Goal: Information Seeking & Learning: Find specific fact

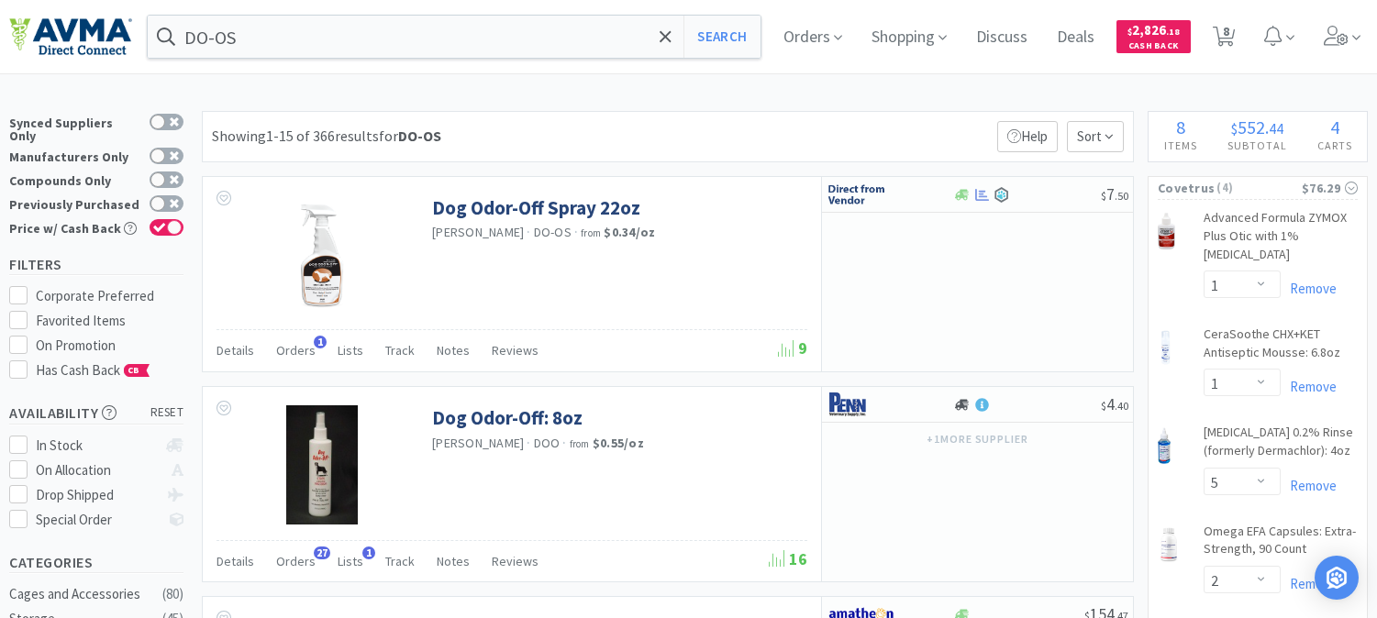
select select "1"
select select "5"
select select "2"
select select "1"
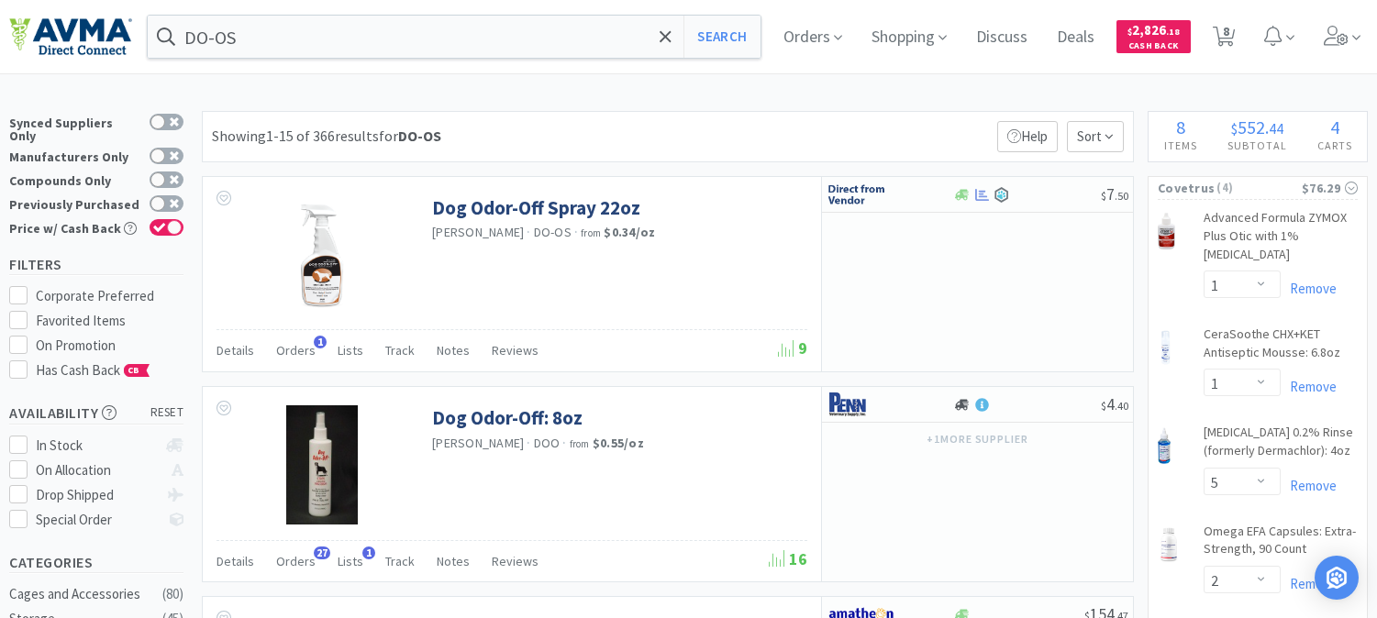
select select "1"
click at [309, 32] on input "DO-OS" at bounding box center [454, 37] width 613 height 42
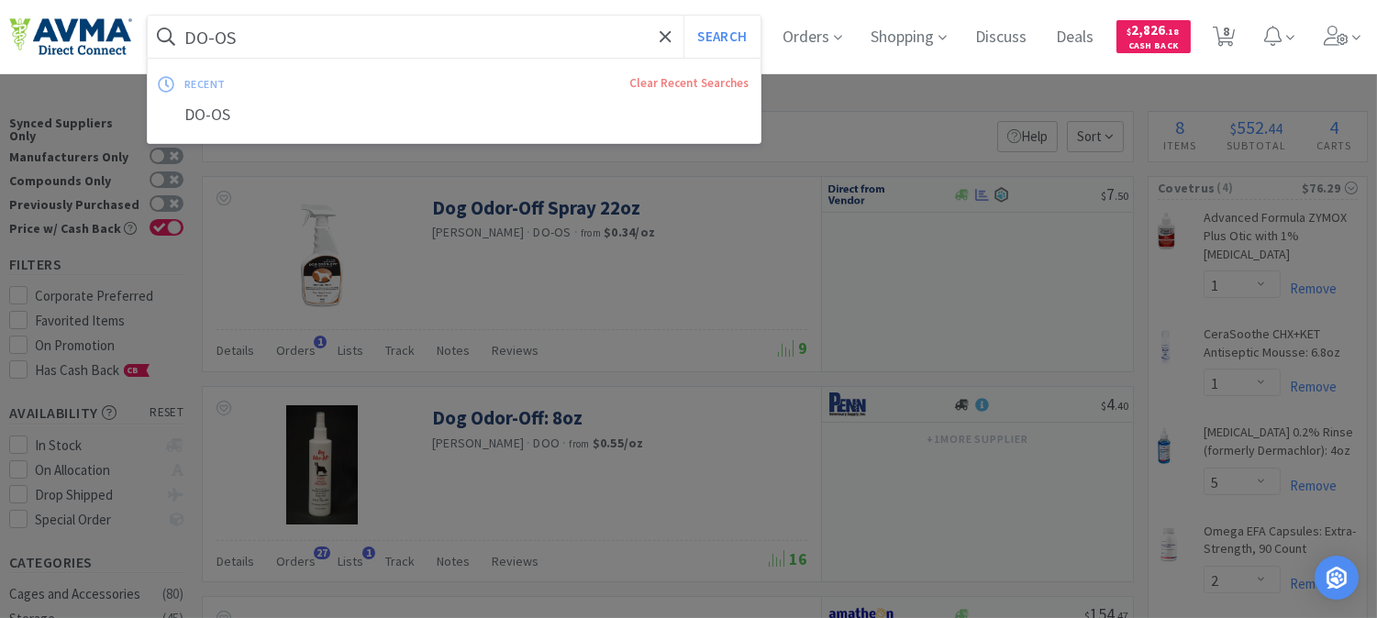
paste input "061748"
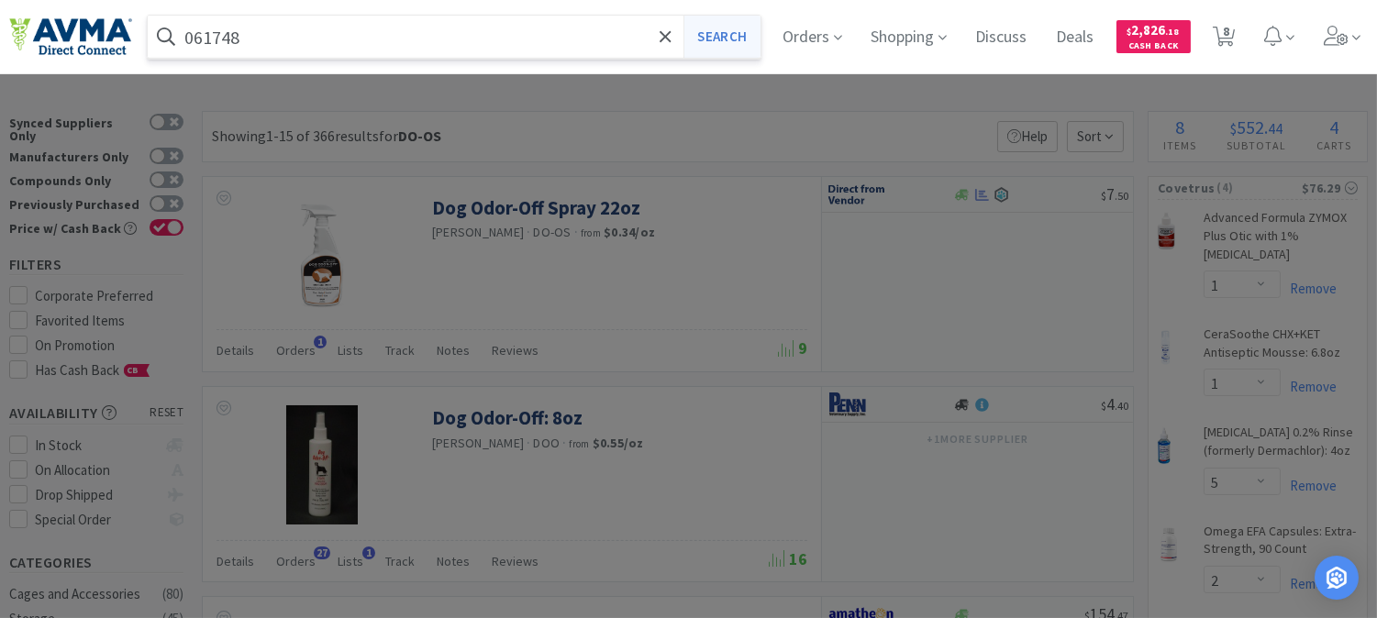
click at [748, 38] on button "Search" at bounding box center [721, 37] width 76 height 42
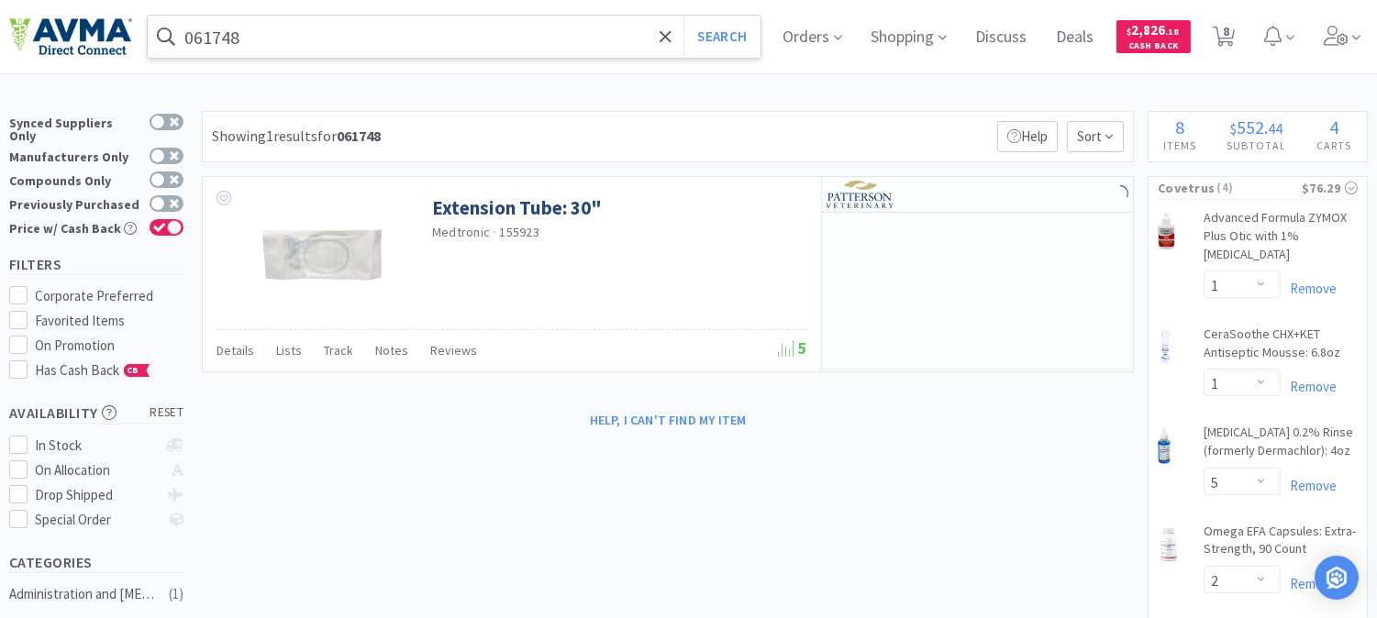
click at [300, 22] on input "061748" at bounding box center [454, 37] width 613 height 42
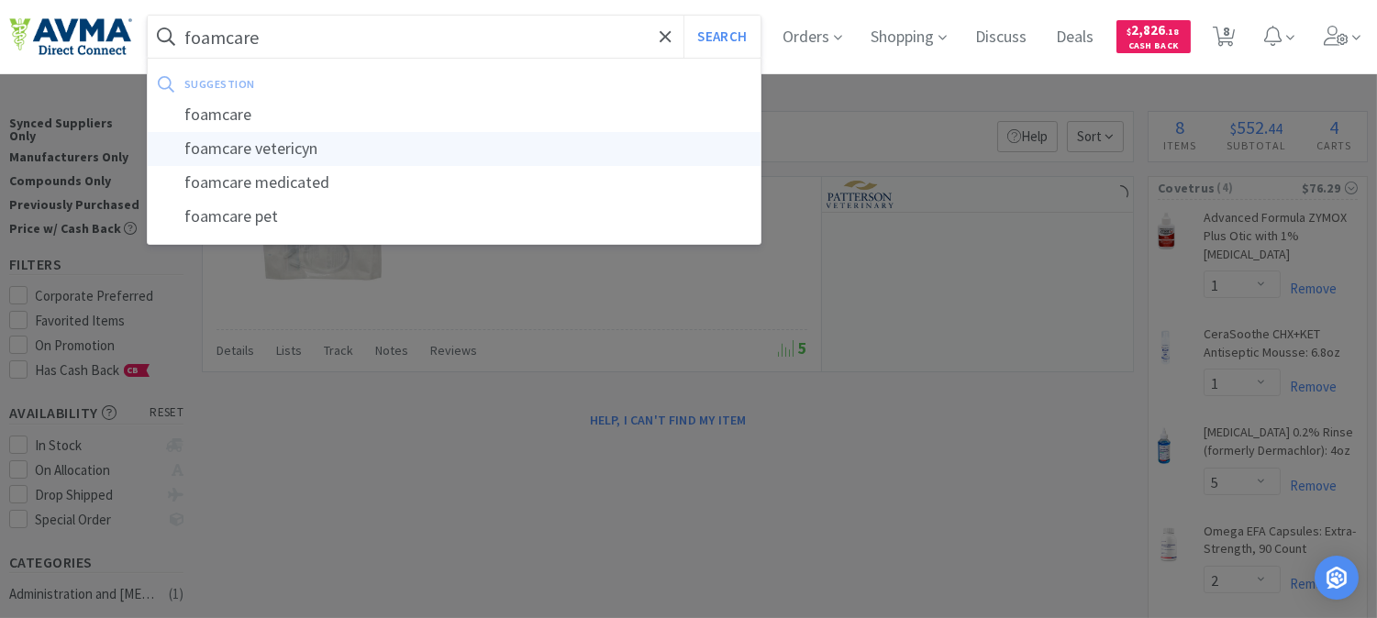
click at [305, 149] on div "foamcare vetericyn" at bounding box center [454, 149] width 613 height 34
type input "foamcare vetericyn"
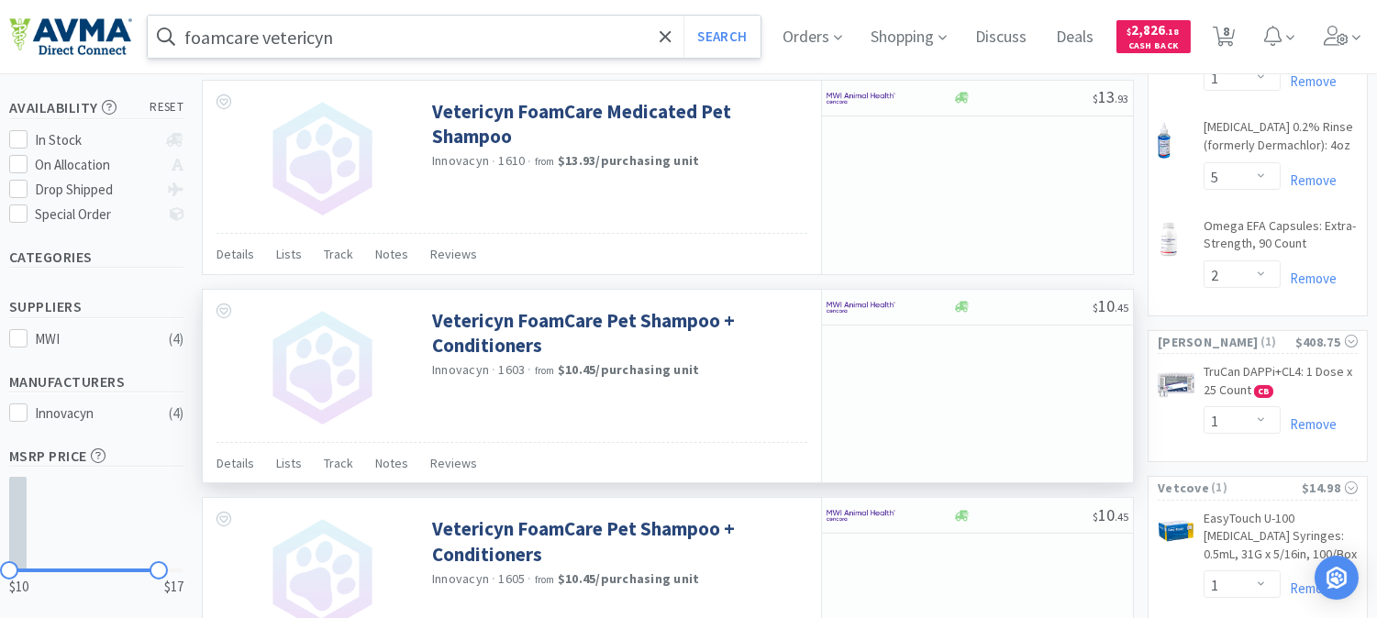
scroll to position [407, 0]
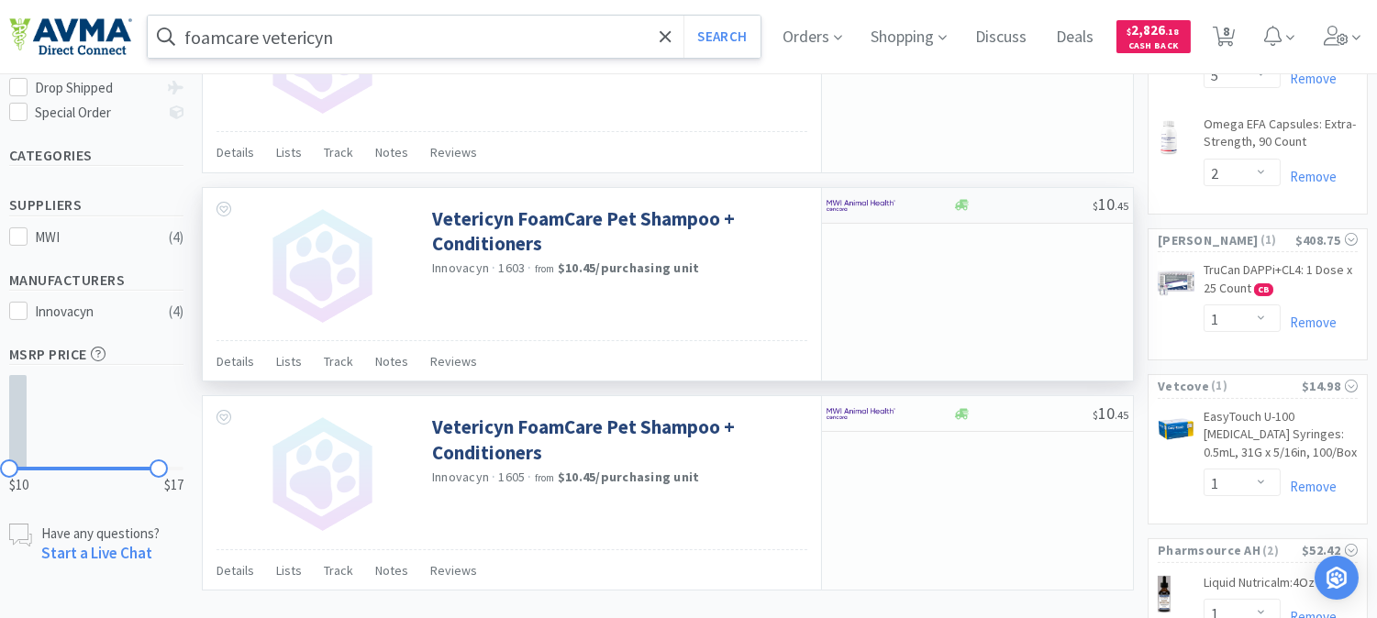
click at [879, 213] on img at bounding box center [861, 206] width 69 height 28
select select "3"
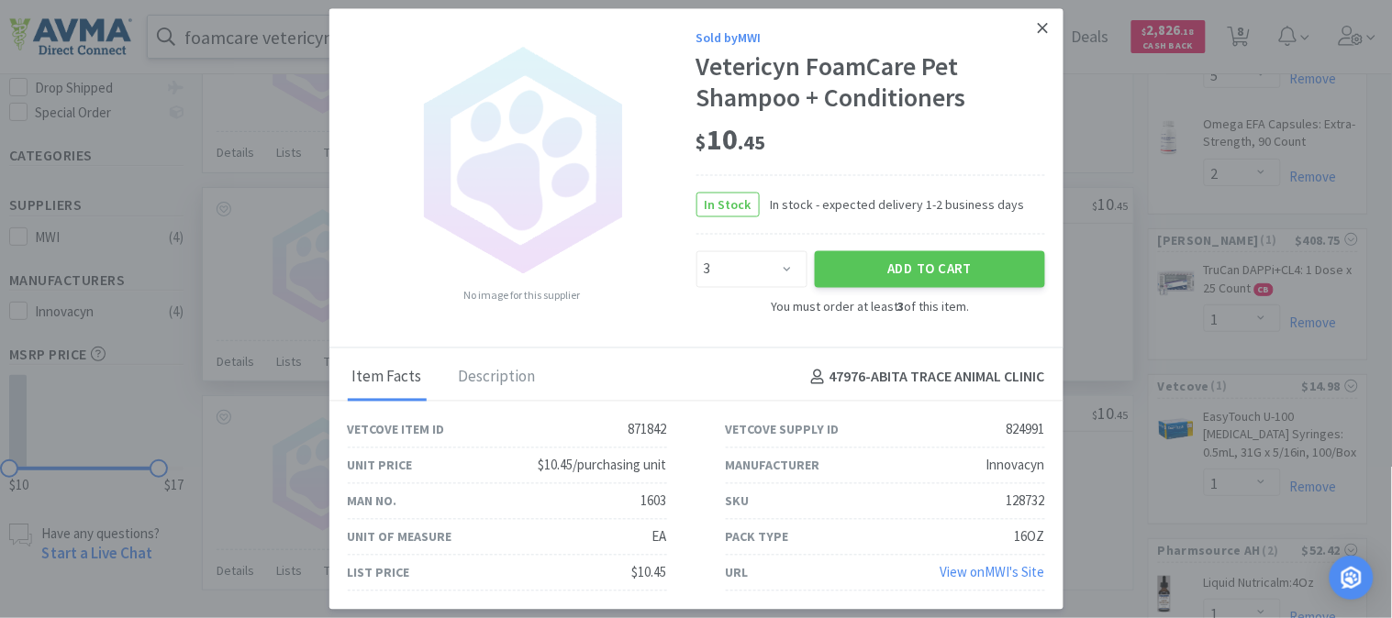
click at [1044, 22] on icon at bounding box center [1043, 28] width 10 height 17
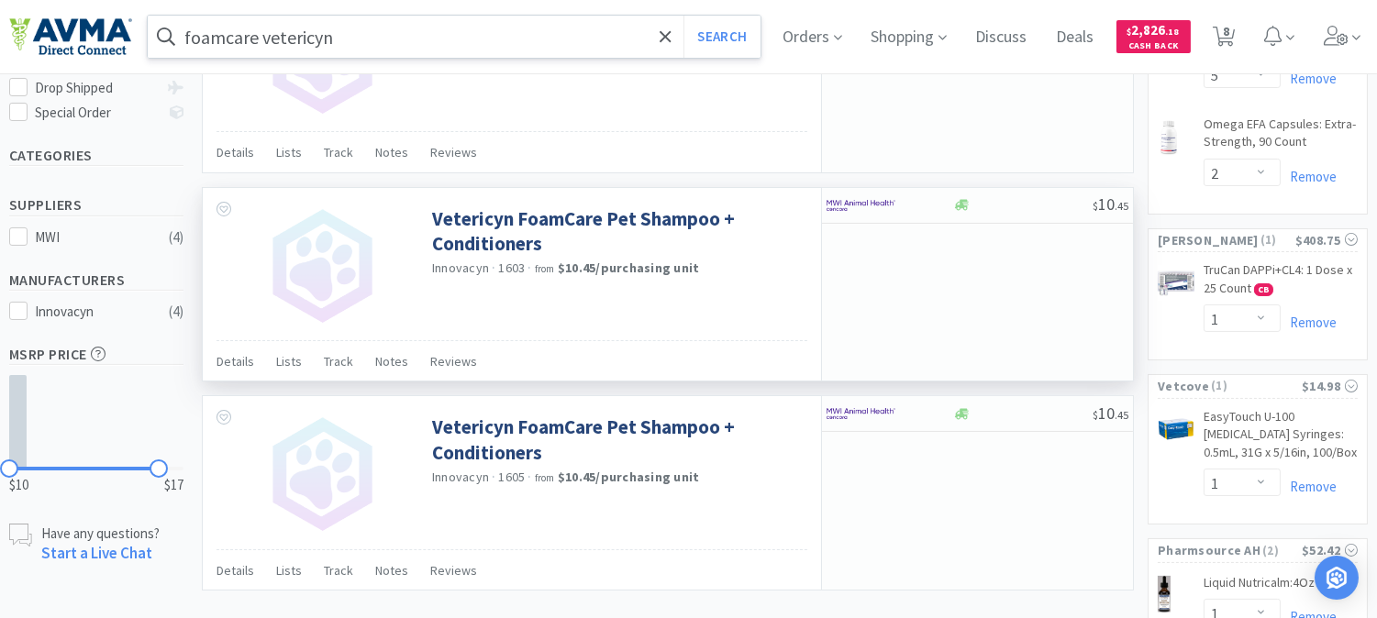
click at [411, 47] on input "foamcare vetericyn" at bounding box center [454, 37] width 613 height 42
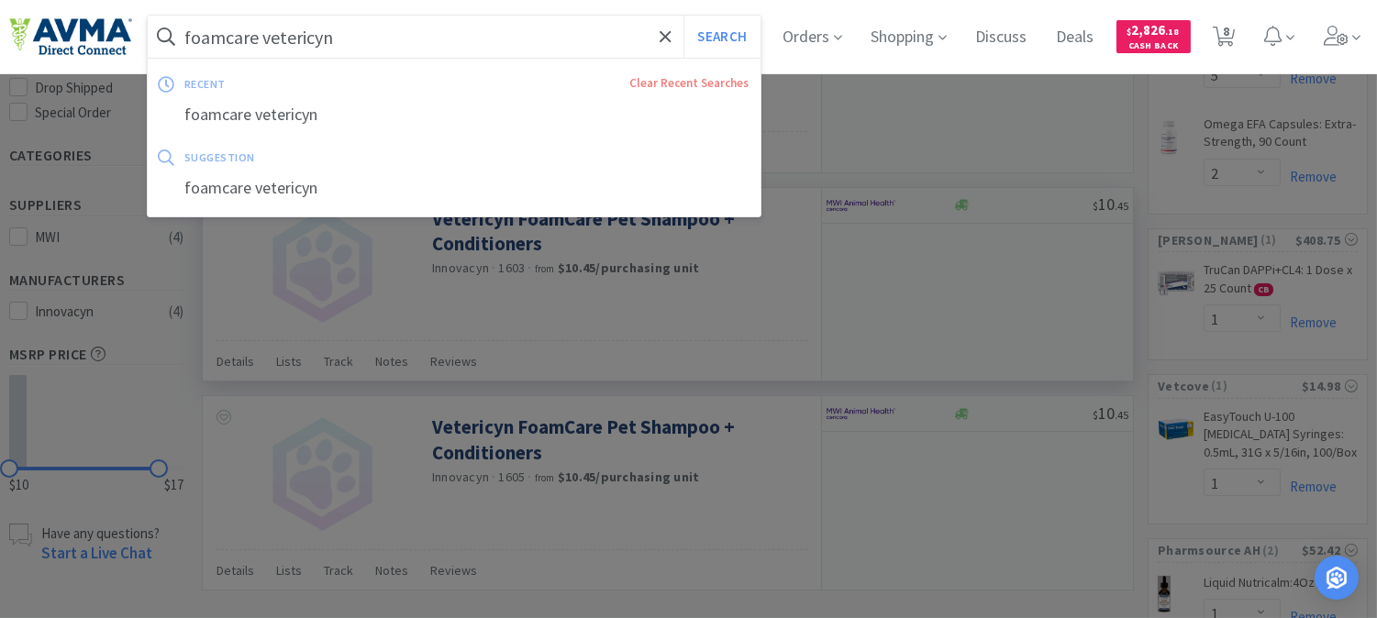
paste input "154.00007.3"
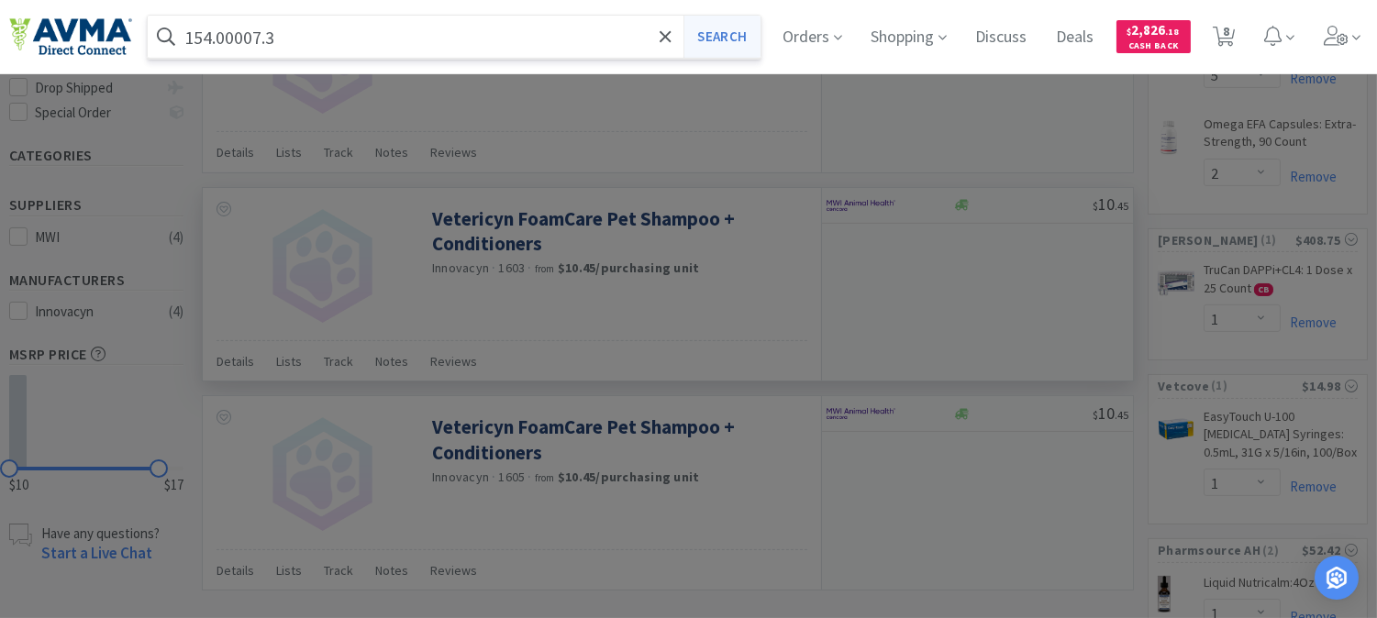
click at [718, 35] on button "Search" at bounding box center [721, 37] width 76 height 42
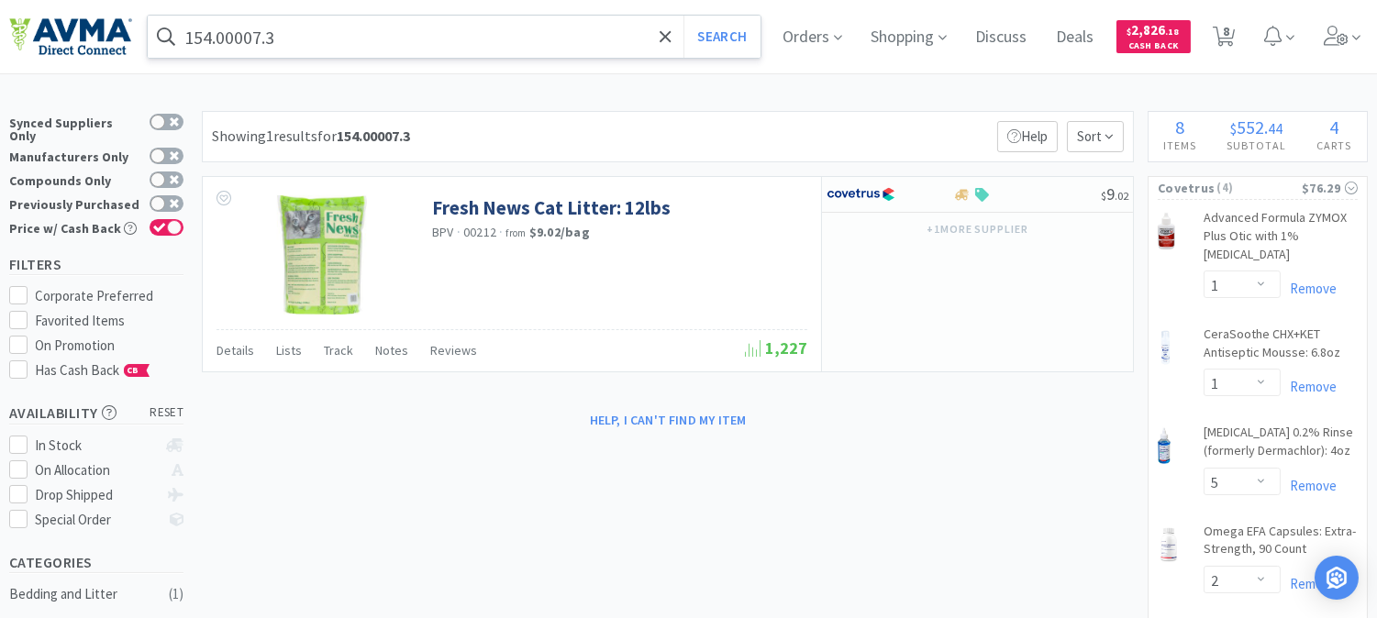
click at [305, 41] on input "154.00007.3" at bounding box center [454, 37] width 613 height 42
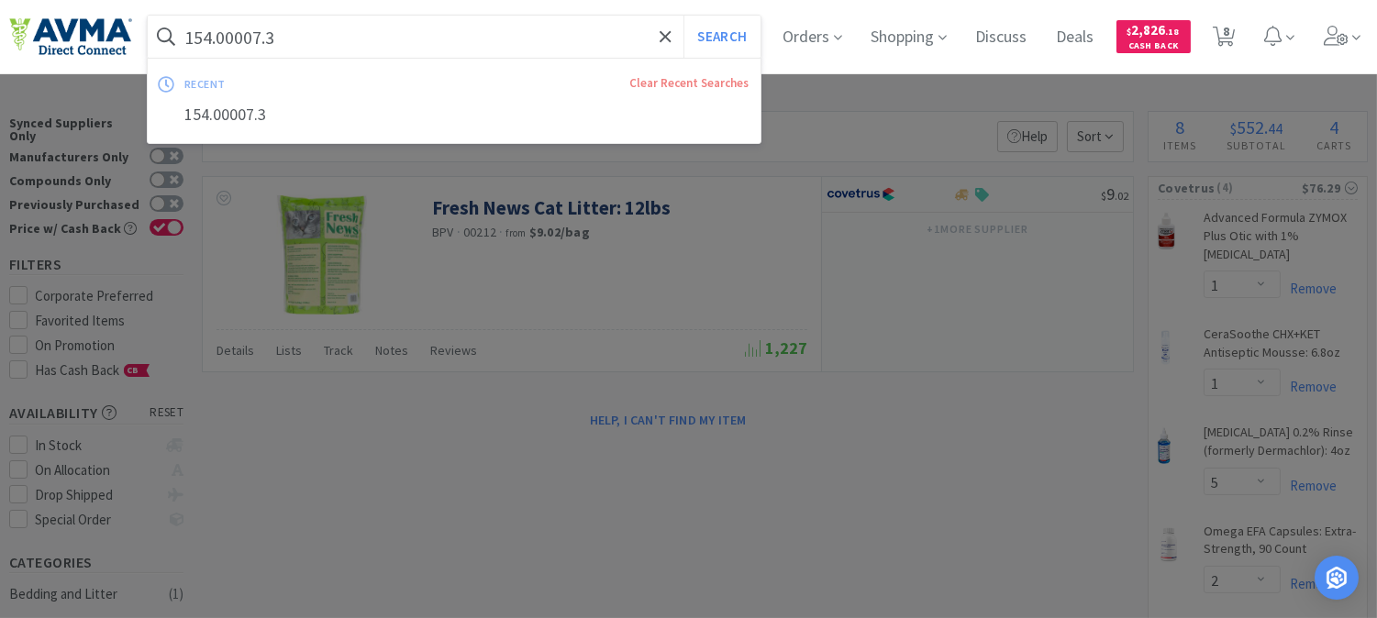
paste input "VB1030"
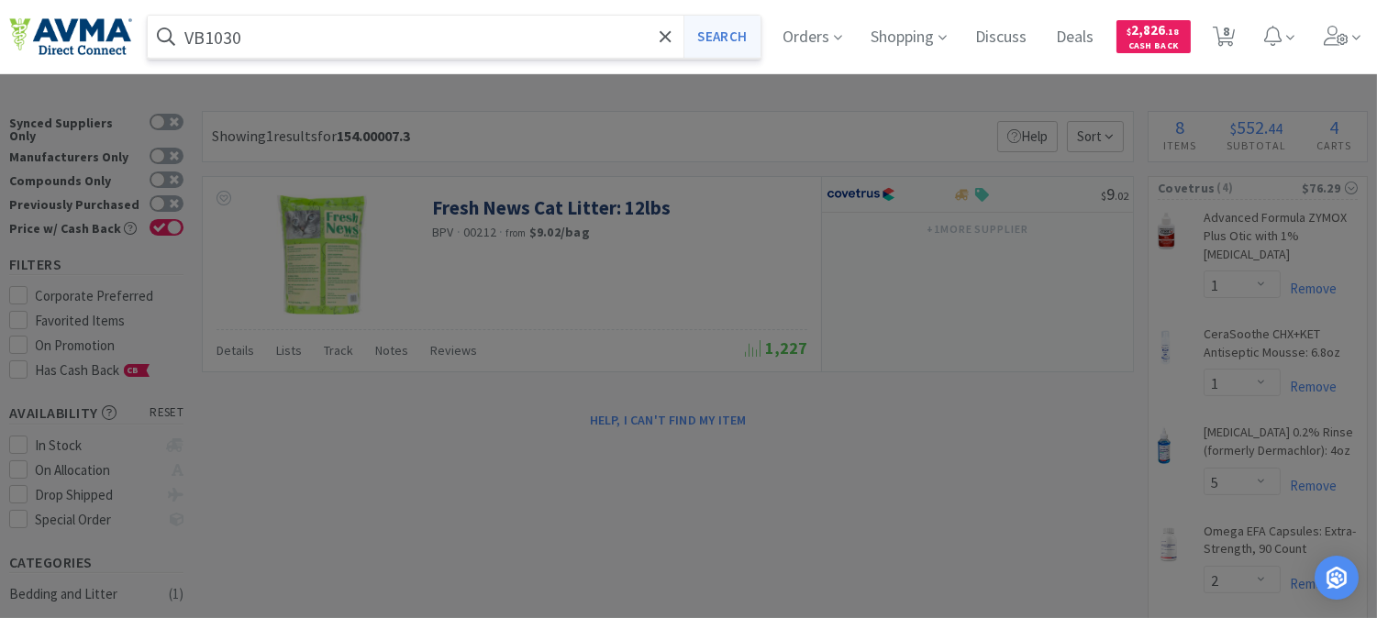
click at [718, 37] on button "Search" at bounding box center [721, 37] width 76 height 42
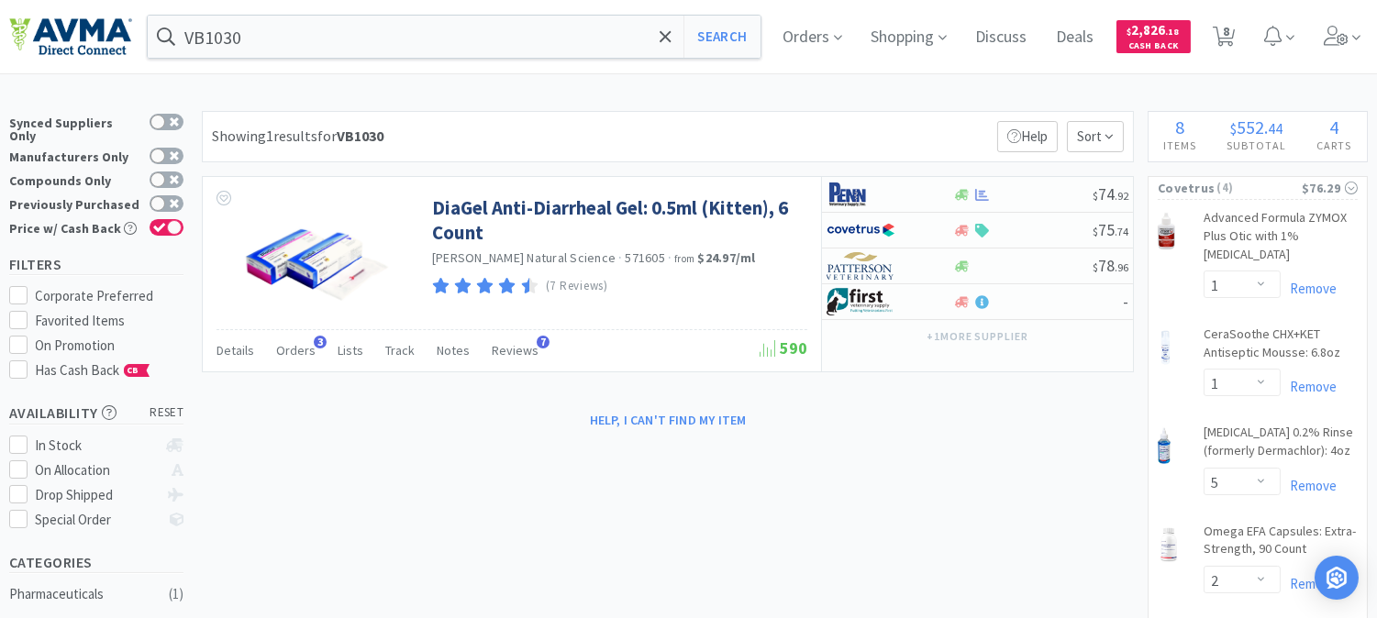
scroll to position [102, 0]
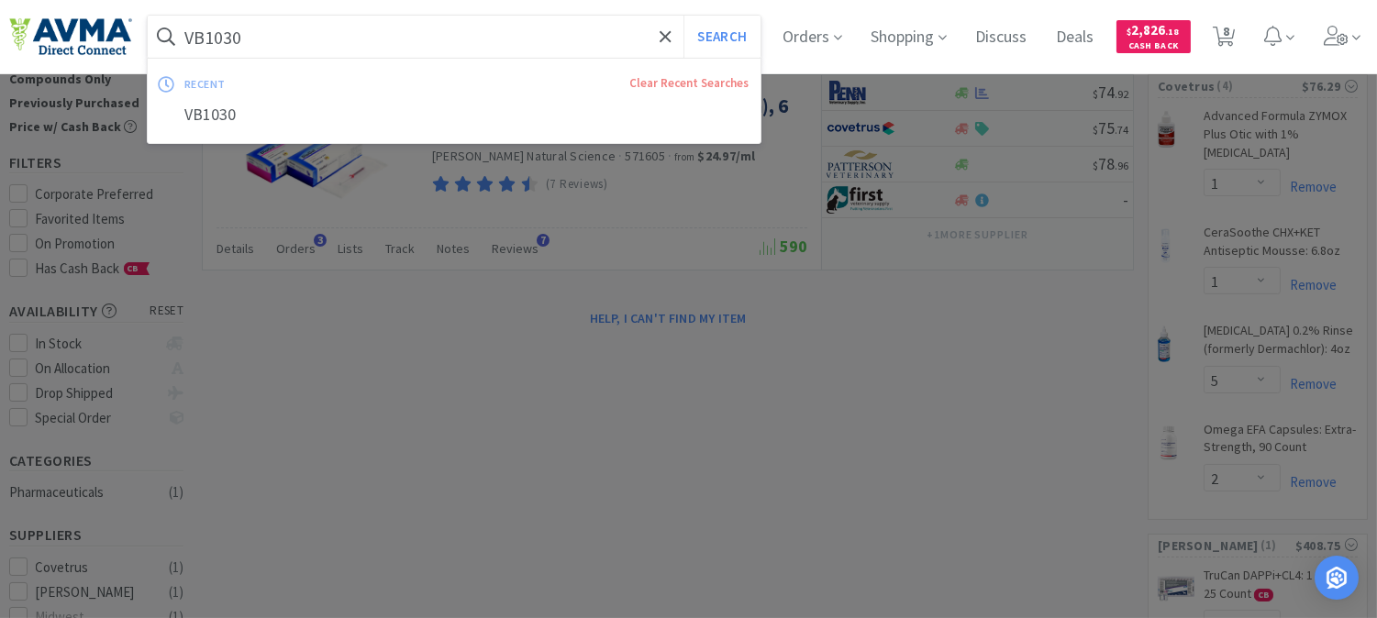
click at [278, 33] on input "VB1030" at bounding box center [454, 37] width 613 height 42
paste input "053466"
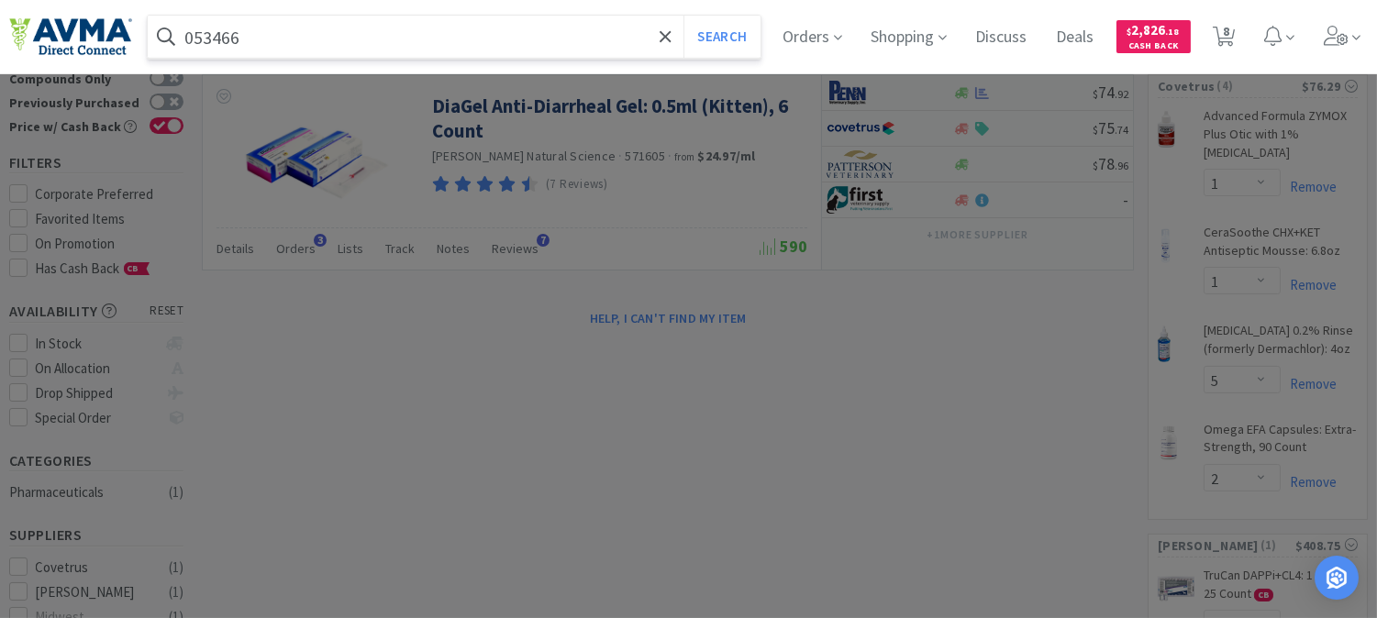
click at [683, 16] on button "Search" at bounding box center [721, 37] width 76 height 42
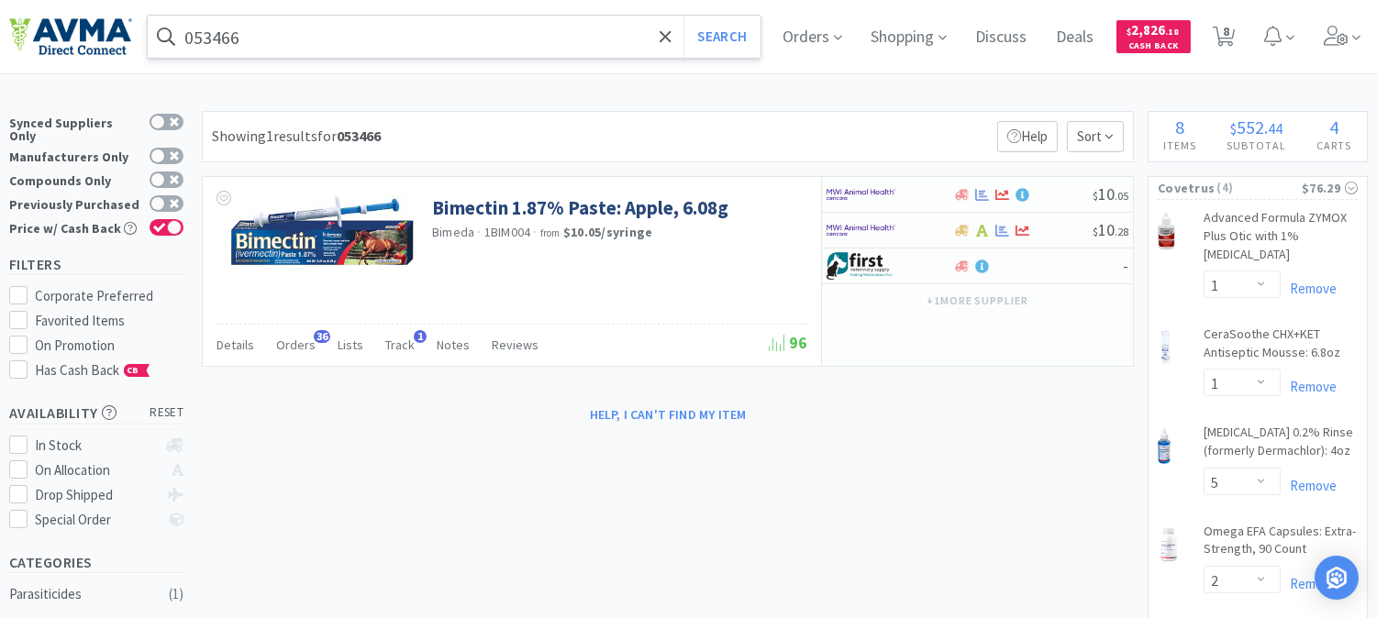
click at [317, 39] on input "053466" at bounding box center [454, 37] width 613 height 42
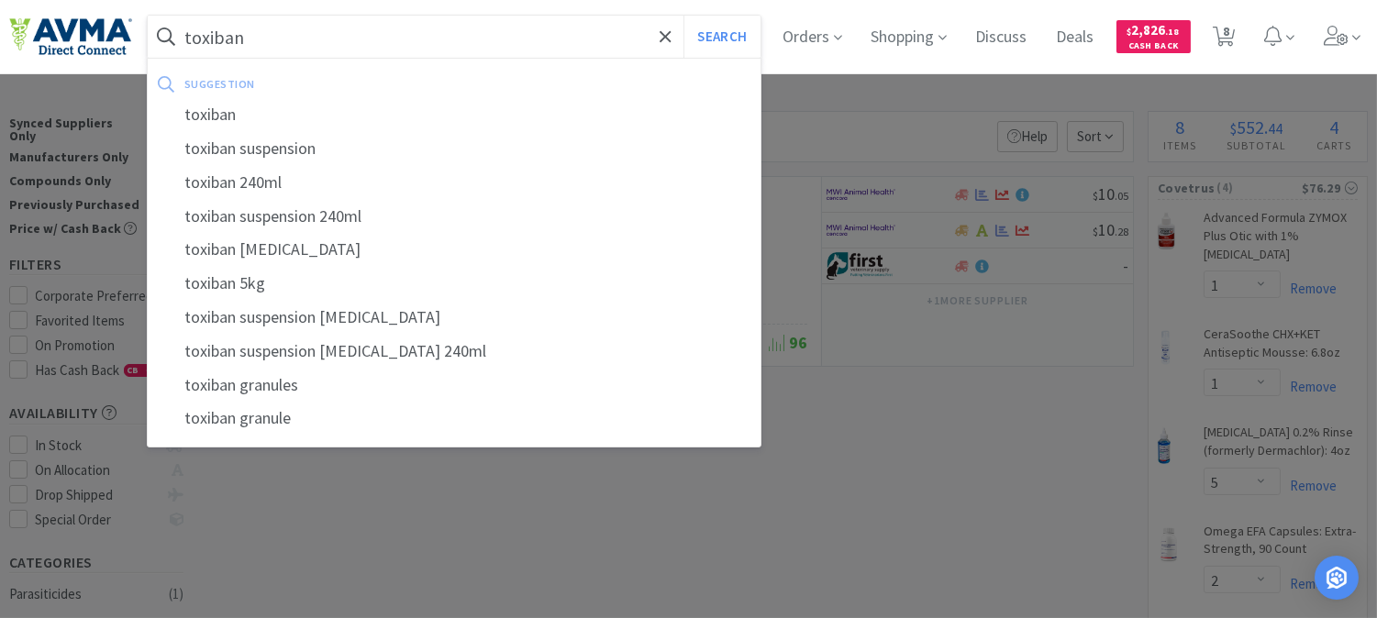
click at [683, 16] on button "Search" at bounding box center [721, 37] width 76 height 42
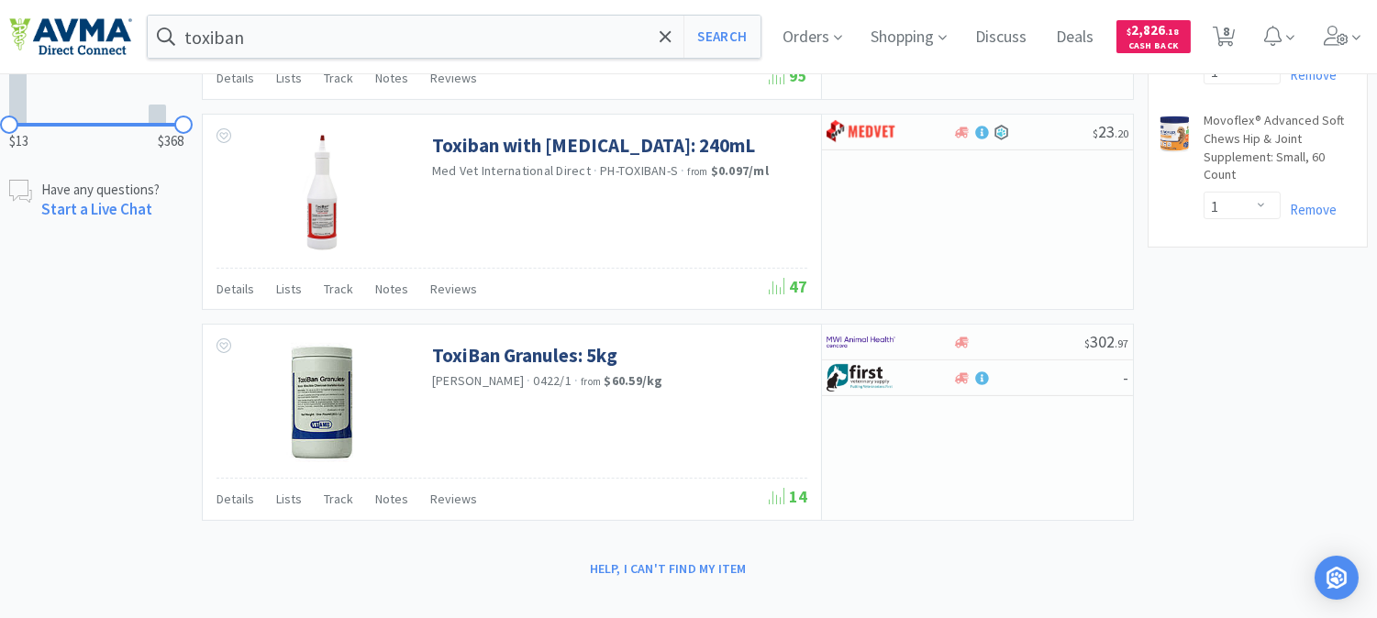
scroll to position [974, 0]
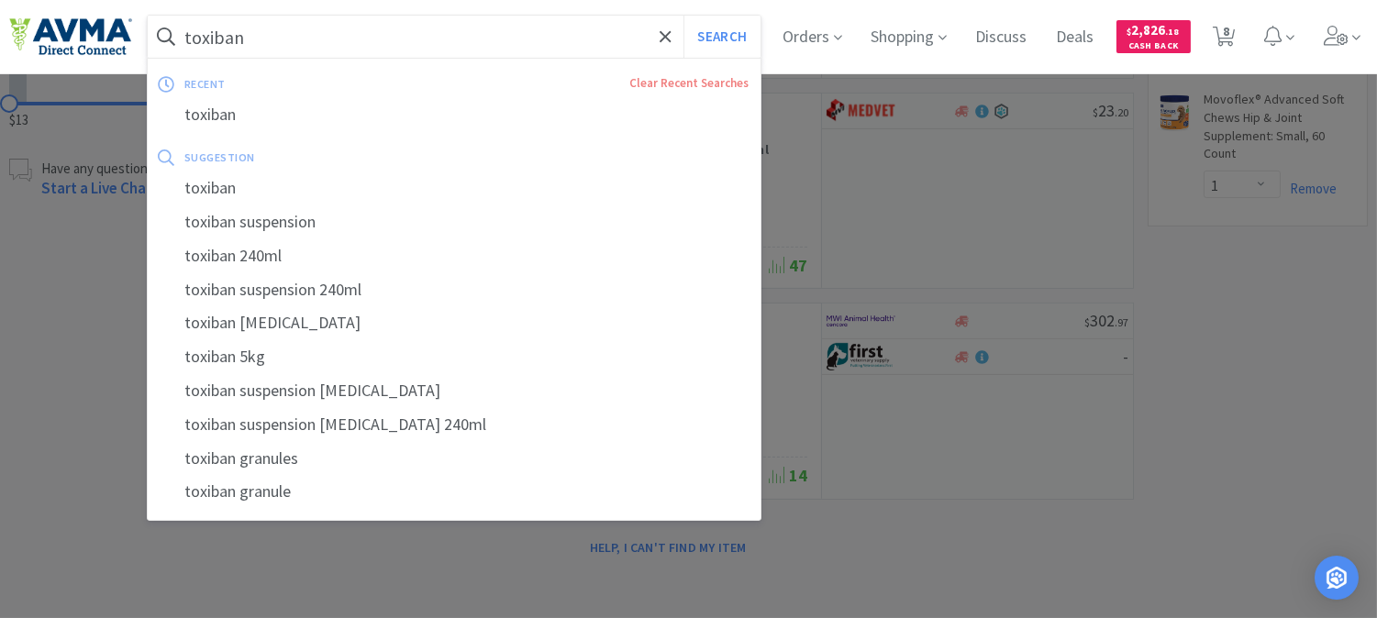
click at [383, 28] on input "toxiban" at bounding box center [454, 37] width 613 height 42
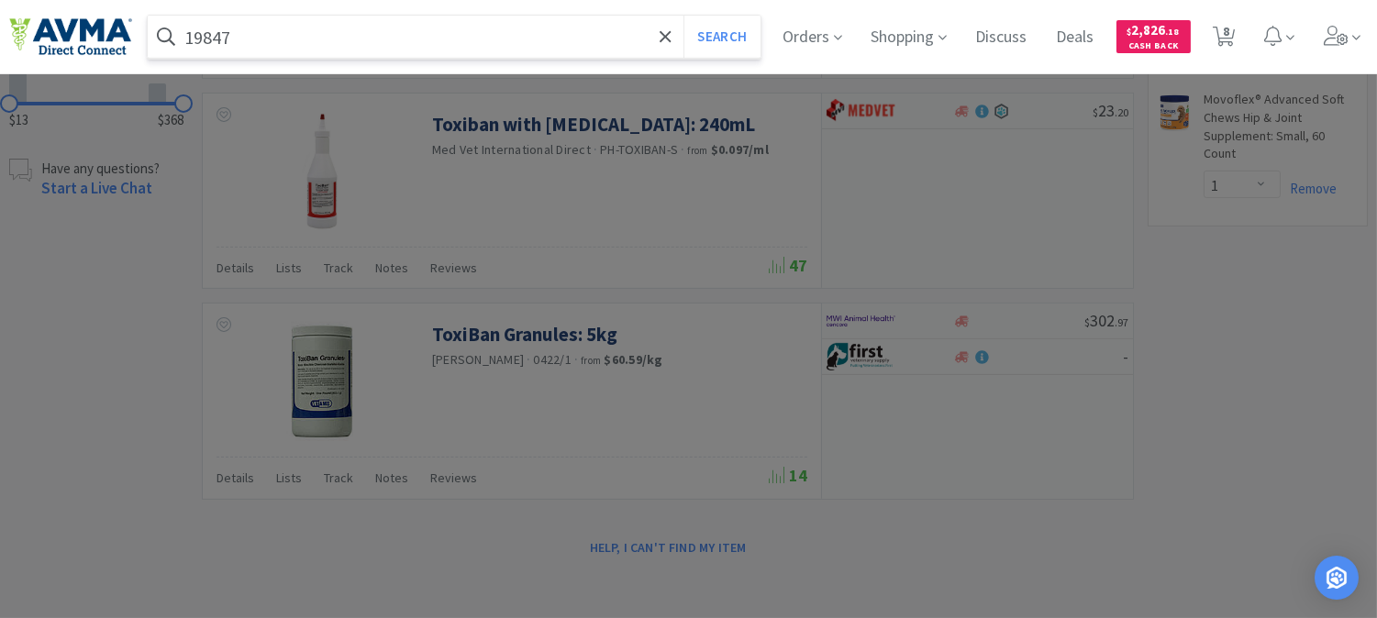
click at [683, 16] on button "Search" at bounding box center [721, 37] width 76 height 42
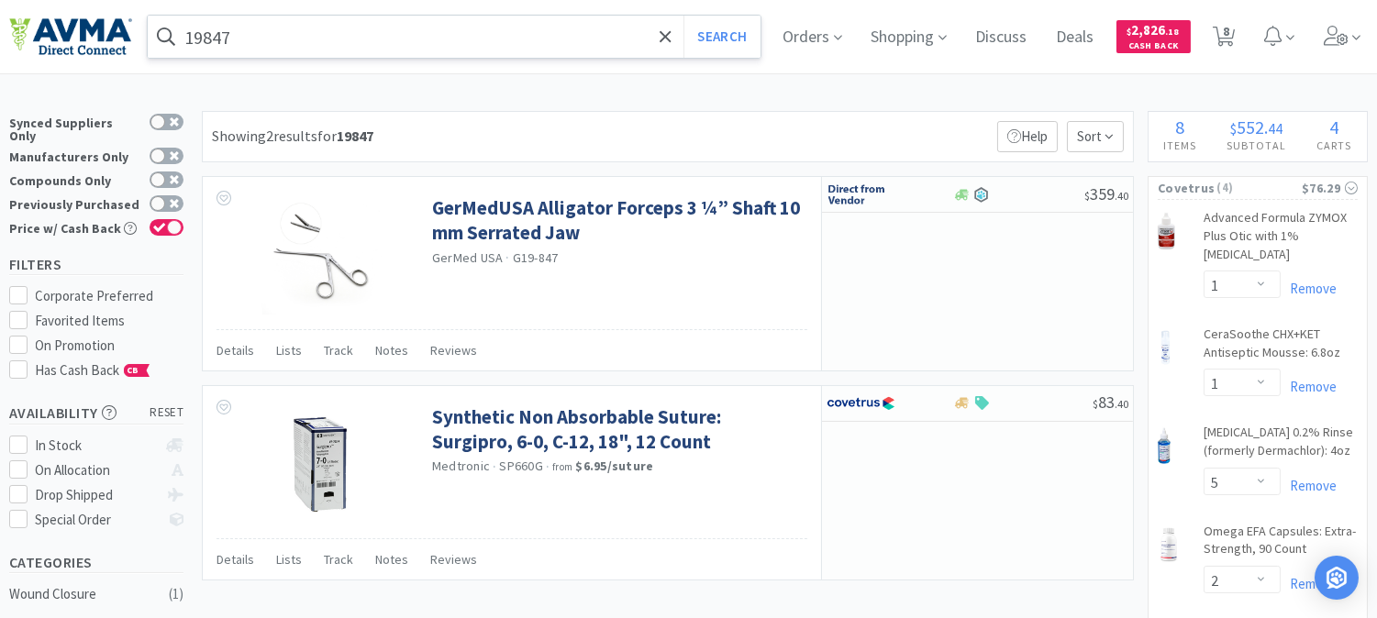
click at [239, 34] on input "19847" at bounding box center [454, 37] width 613 height 42
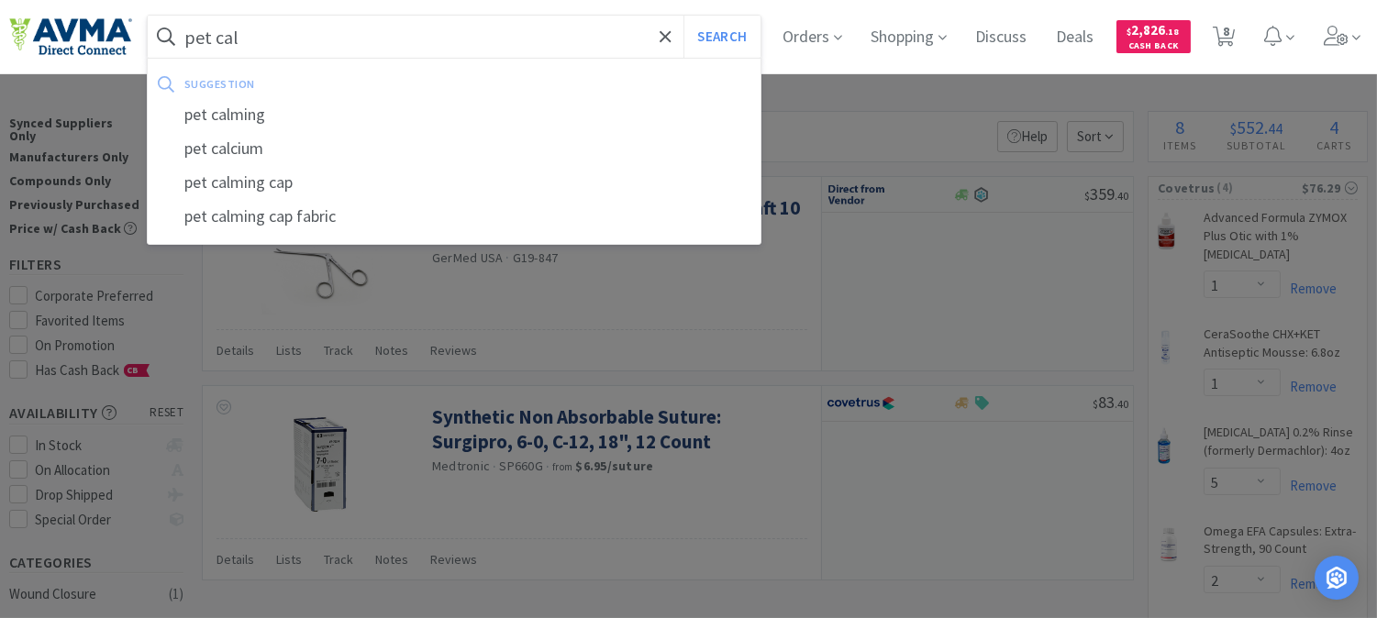
click at [683, 16] on button "Search" at bounding box center [721, 37] width 76 height 42
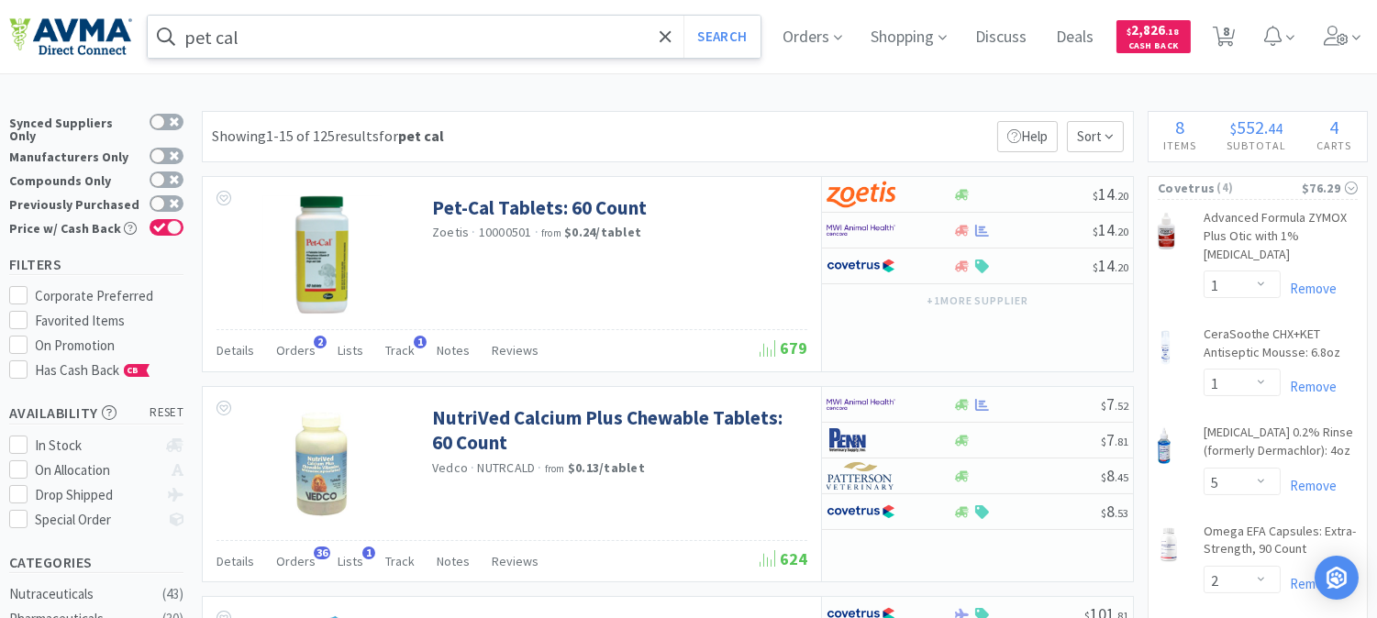
click at [260, 43] on input "pet cal" at bounding box center [454, 37] width 613 height 42
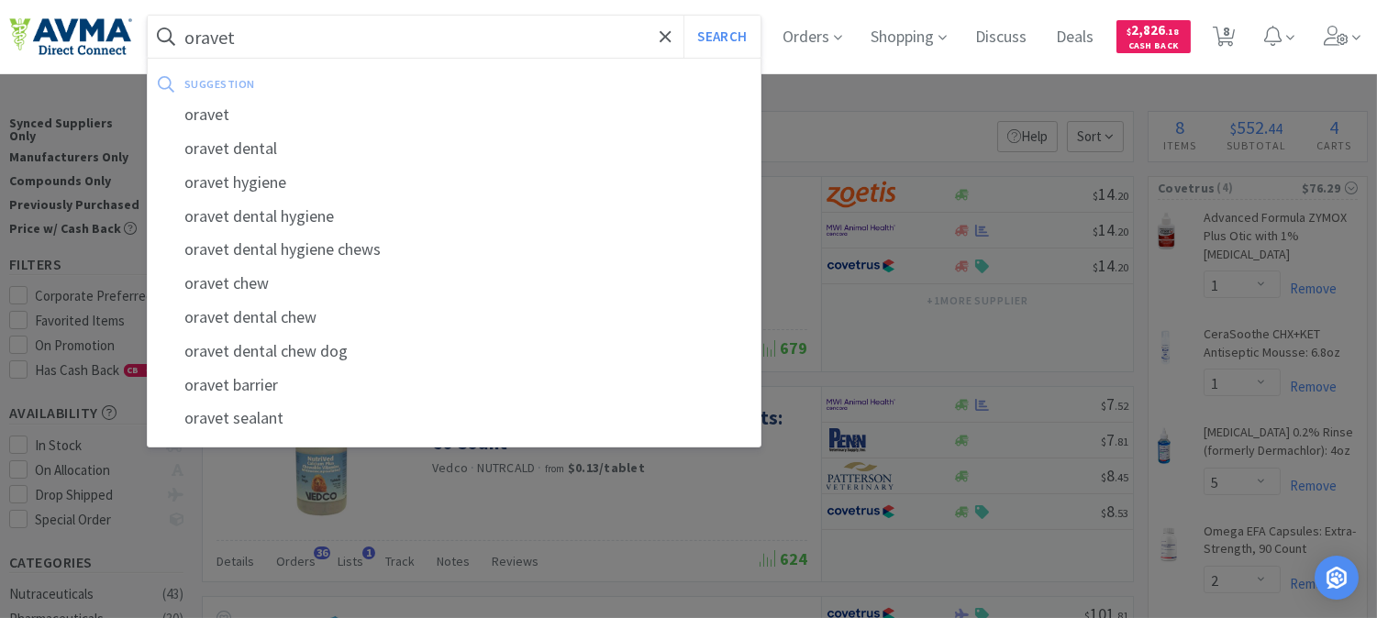
click at [683, 16] on button "Search" at bounding box center [721, 37] width 76 height 42
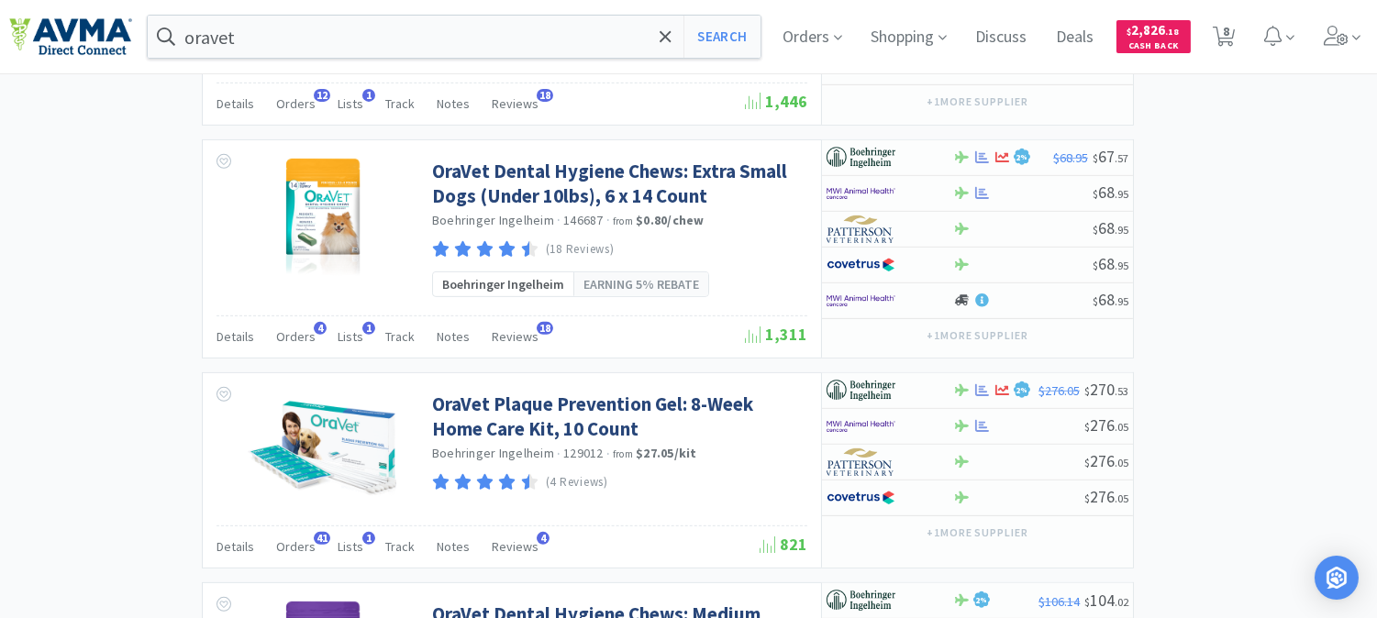
scroll to position [1630, 0]
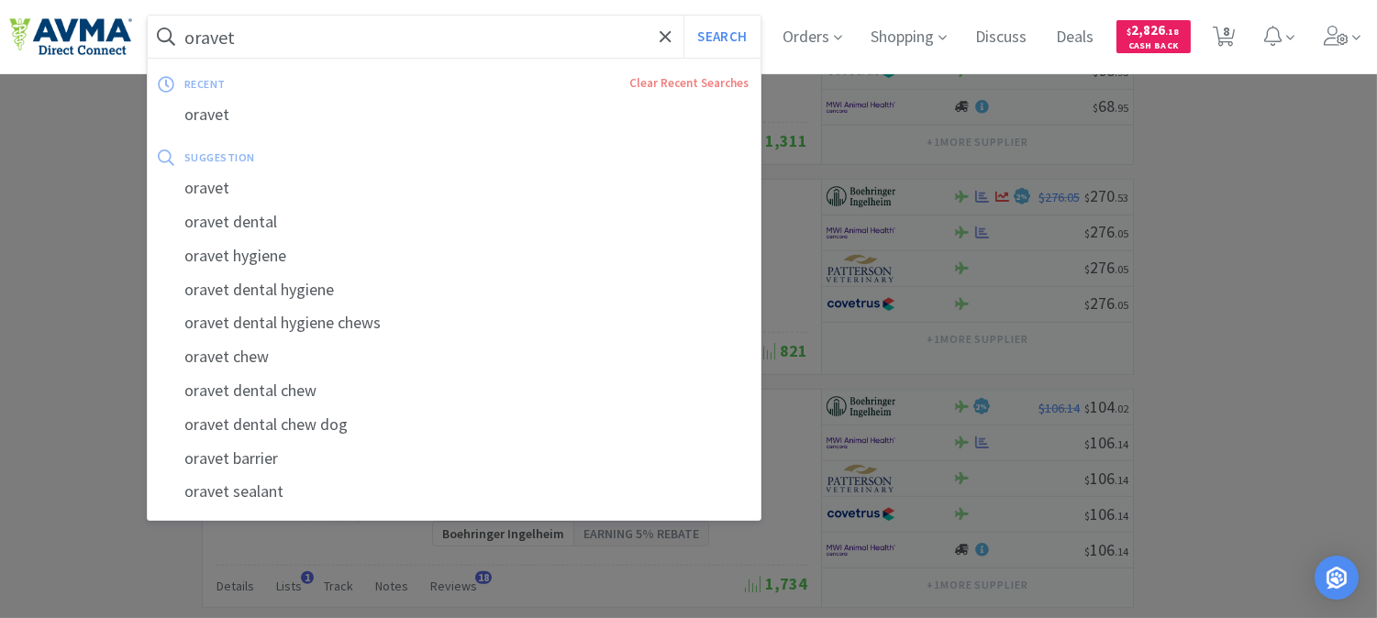
click at [328, 44] on input "oravet" at bounding box center [454, 37] width 613 height 42
paste input "043275"
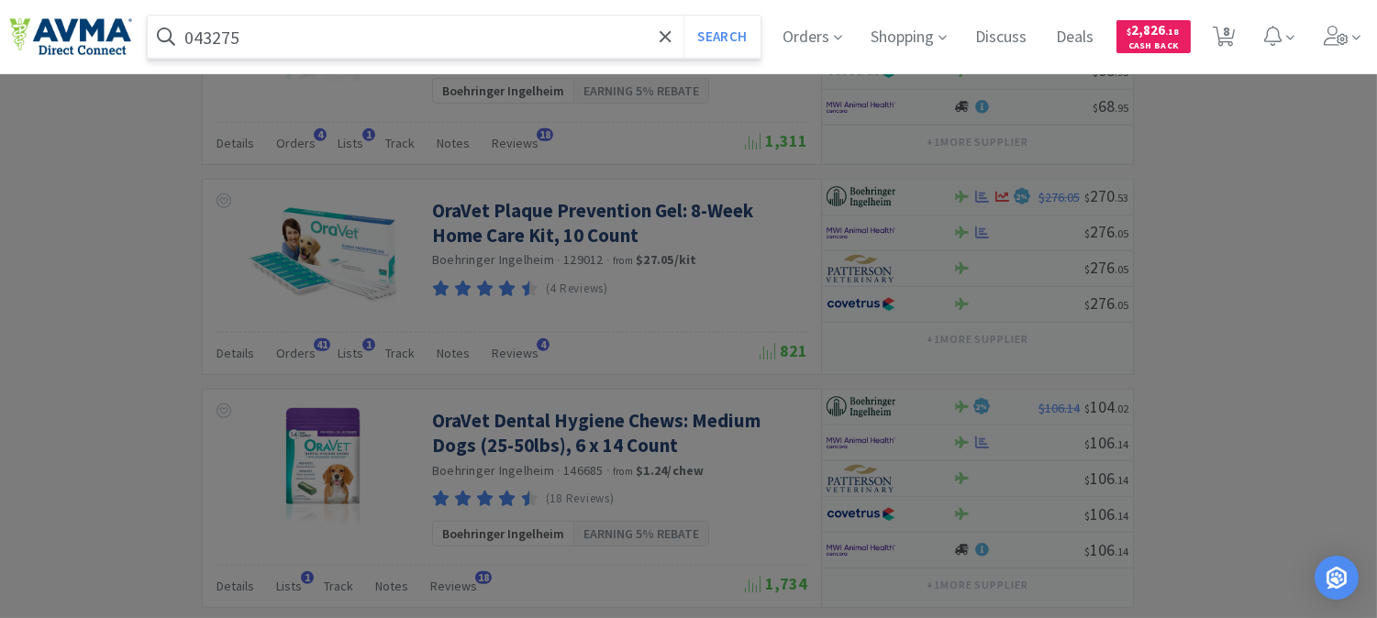
click at [683, 16] on button "Search" at bounding box center [721, 37] width 76 height 42
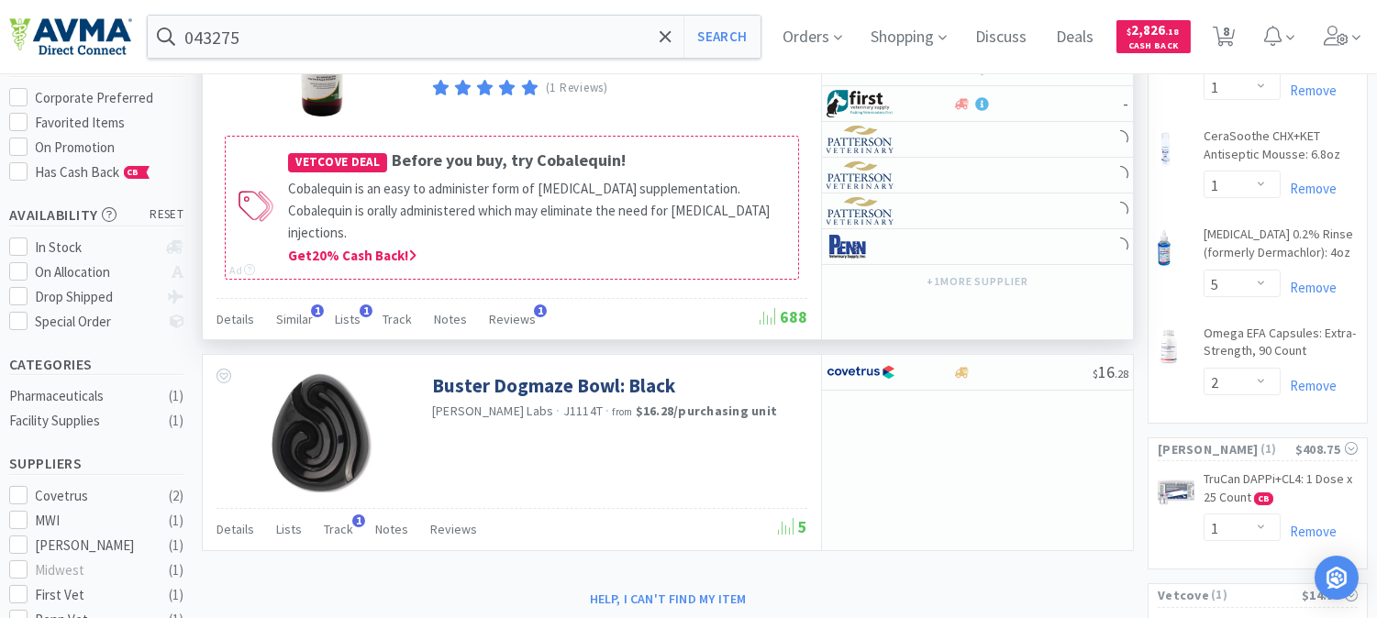
scroll to position [204, 0]
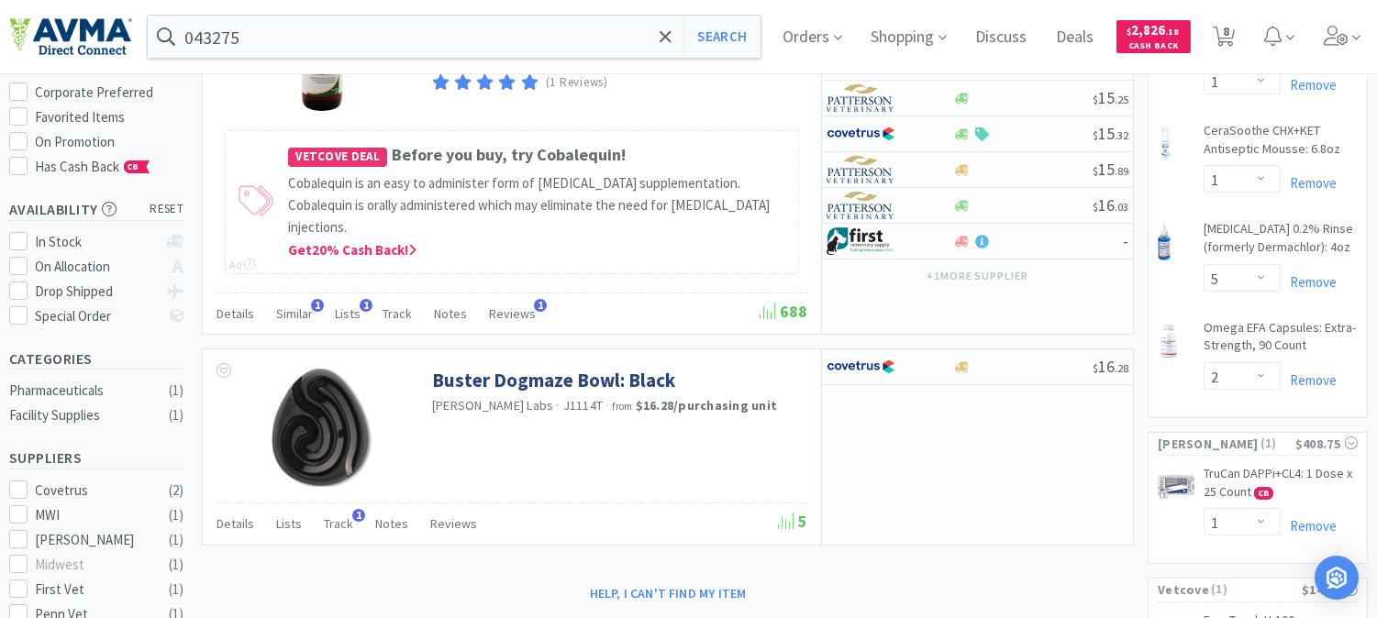
click at [347, 59] on div "043275 Search Orders Shopping Discuss Discuss Deals Deals $ 2,826 . 18 Cash Bac…" at bounding box center [688, 36] width 1359 height 73
click at [308, 37] on input "043275" at bounding box center [454, 37] width 613 height 42
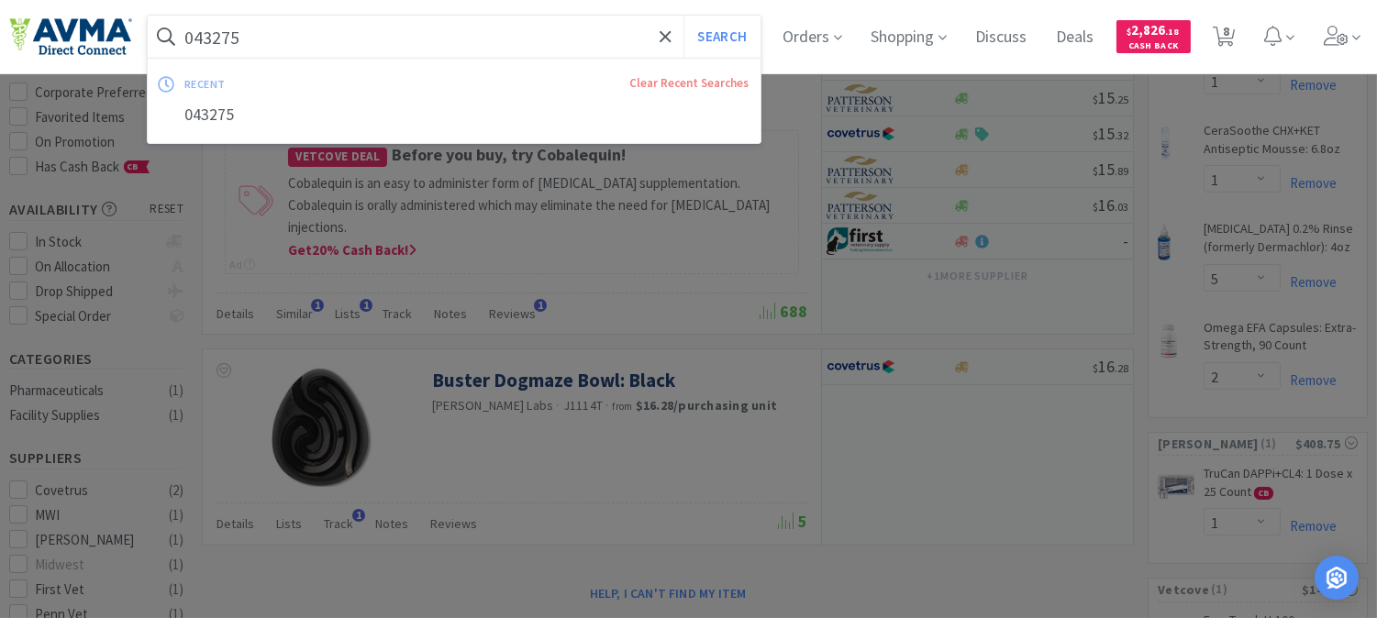
paste input "15881"
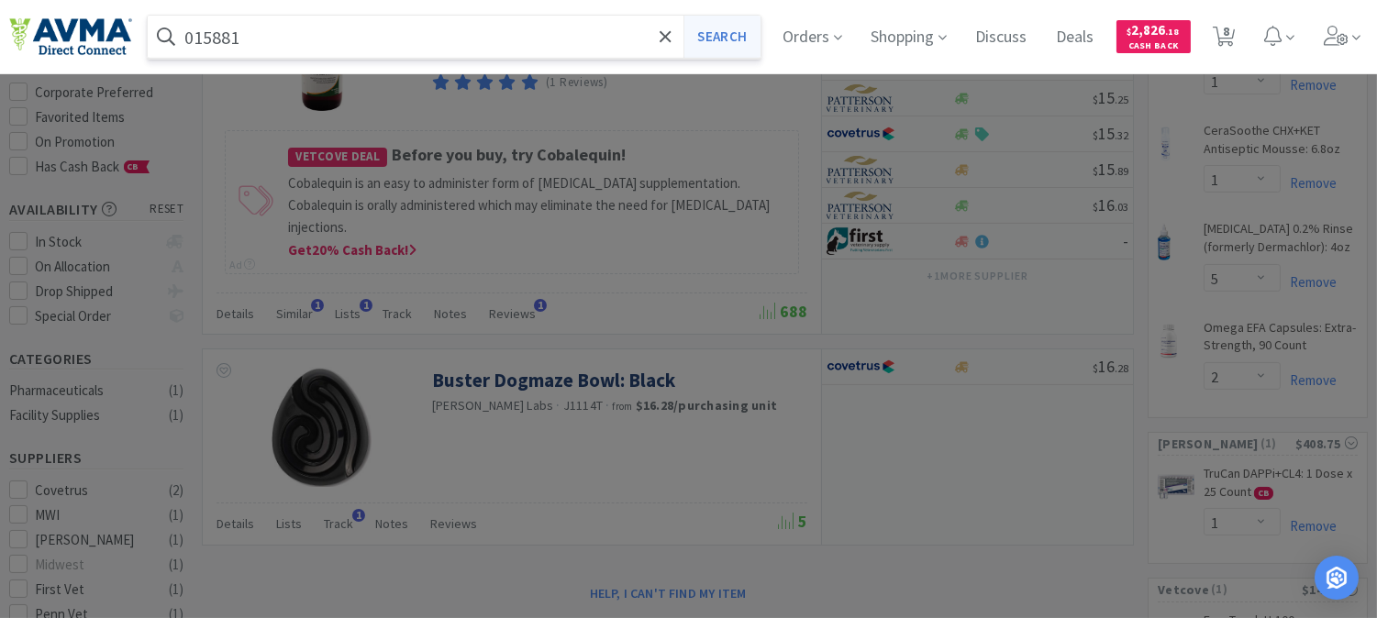
click at [749, 39] on button "Search" at bounding box center [721, 37] width 76 height 42
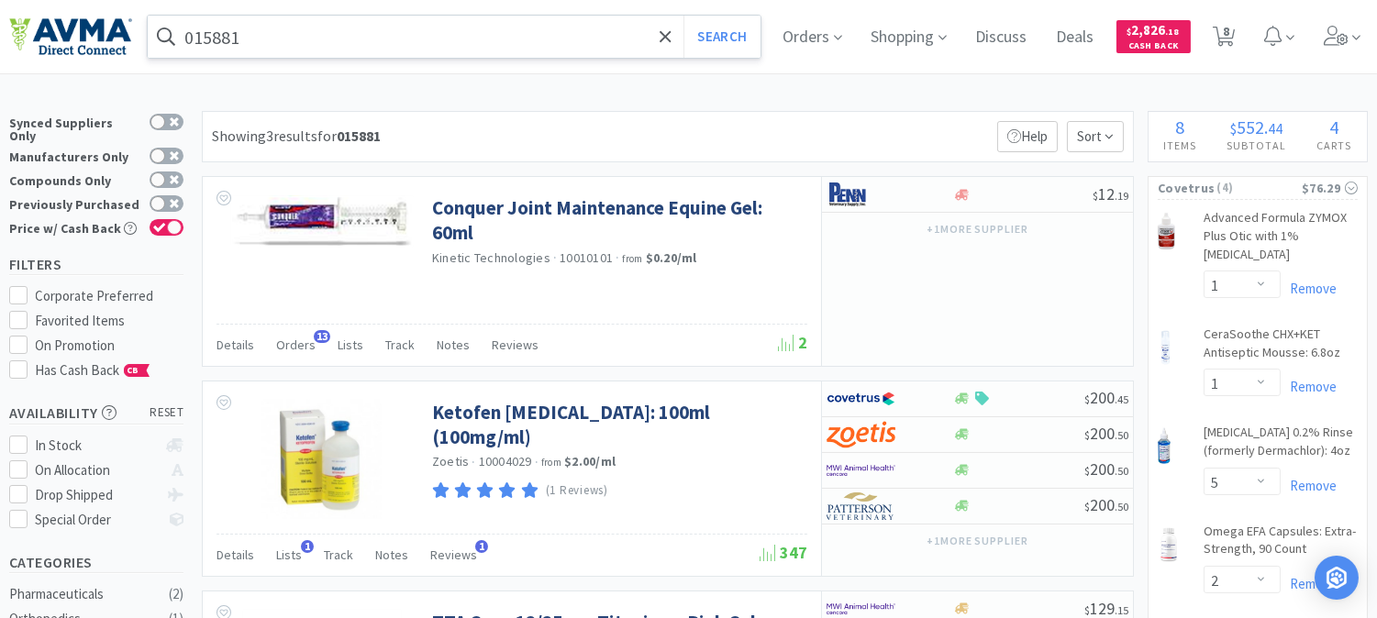
click at [296, 32] on input "015881" at bounding box center [454, 37] width 613 height 42
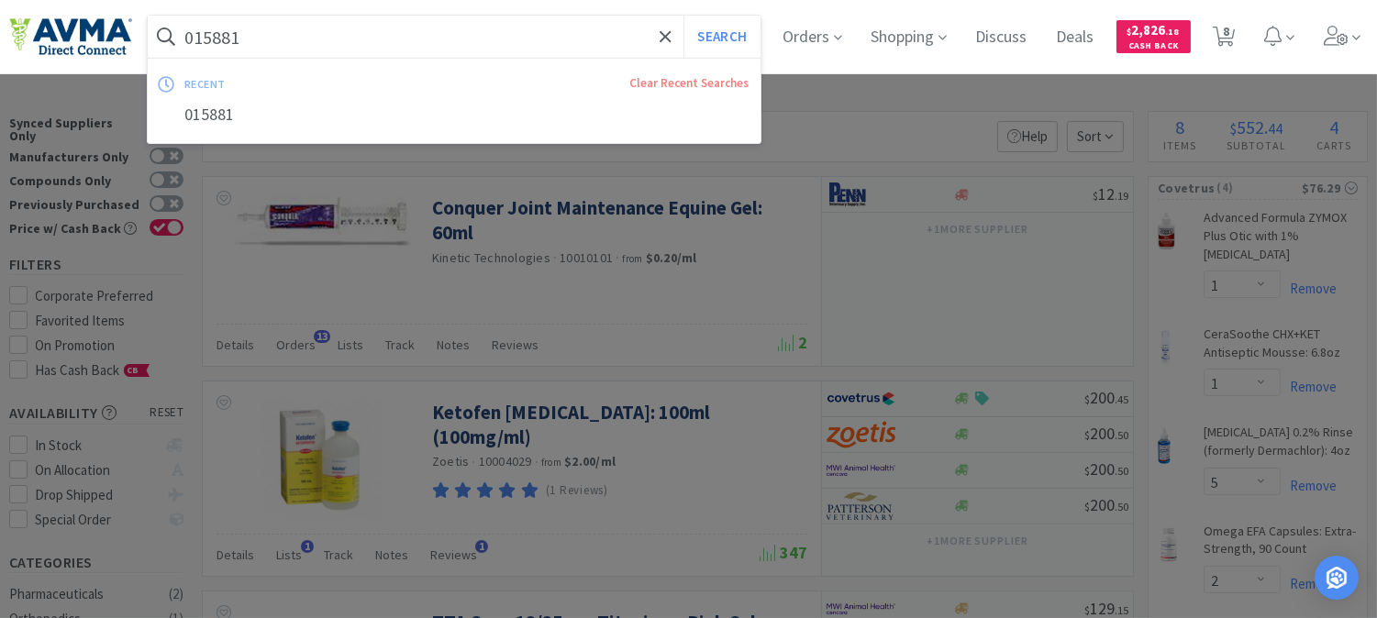
paste input "7875724"
click at [683, 16] on button "Search" at bounding box center [721, 37] width 76 height 42
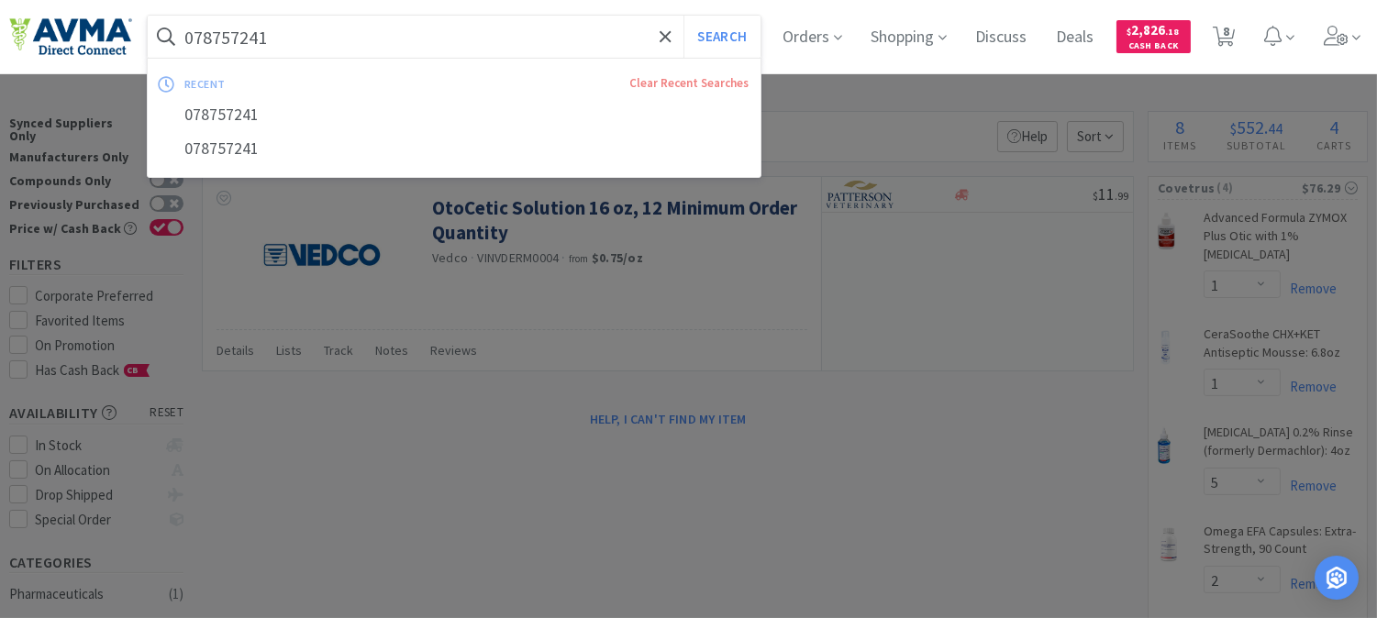
click at [304, 41] on input "078757241" at bounding box center [454, 37] width 613 height 42
paste input "09883"
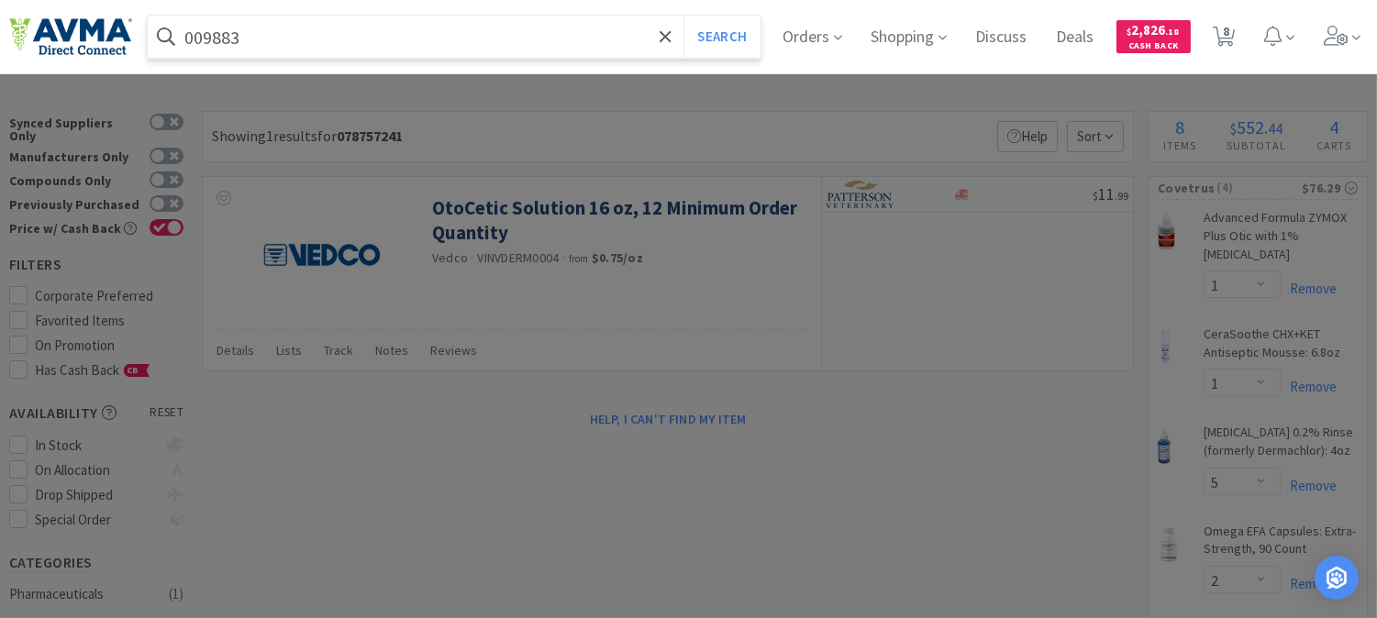
type input "009883"
click at [683, 16] on button "Search" at bounding box center [721, 37] width 76 height 42
